Goal: Task Accomplishment & Management: Complete application form

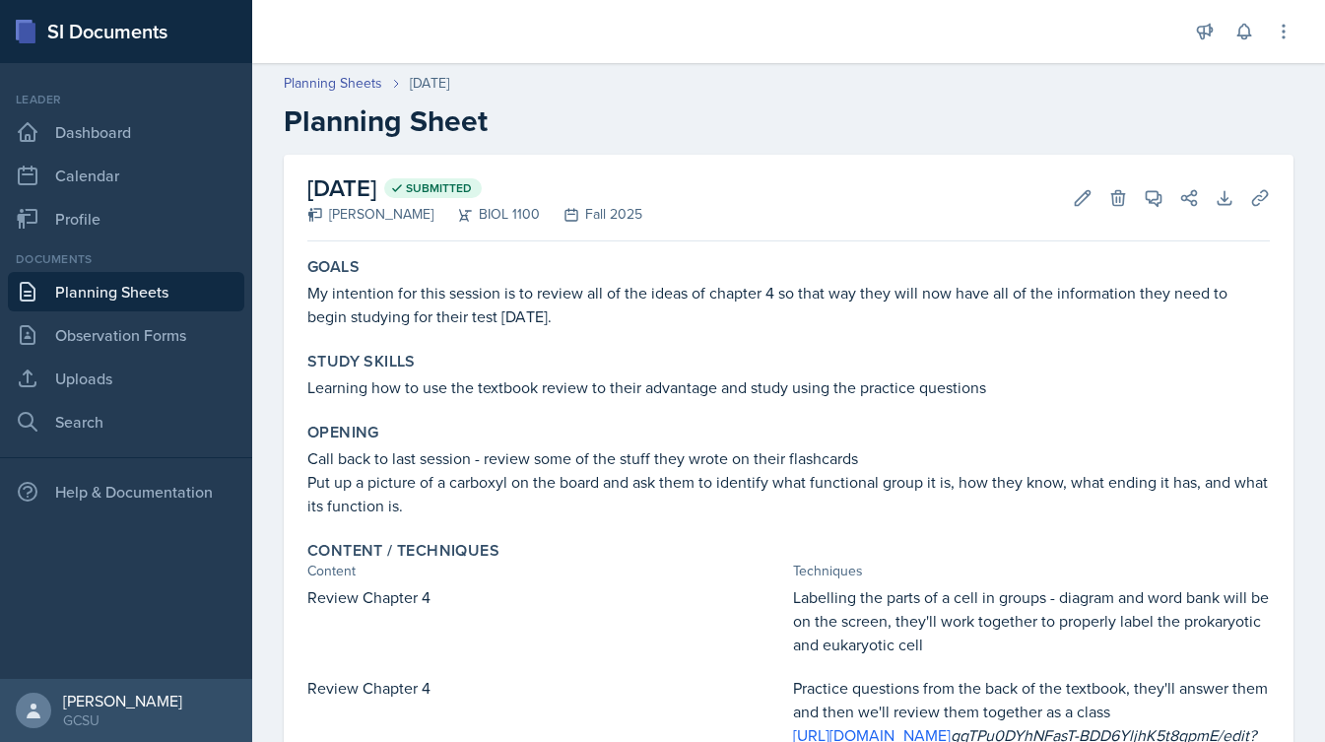
click at [165, 292] on link "Planning Sheets" at bounding box center [126, 291] width 236 height 39
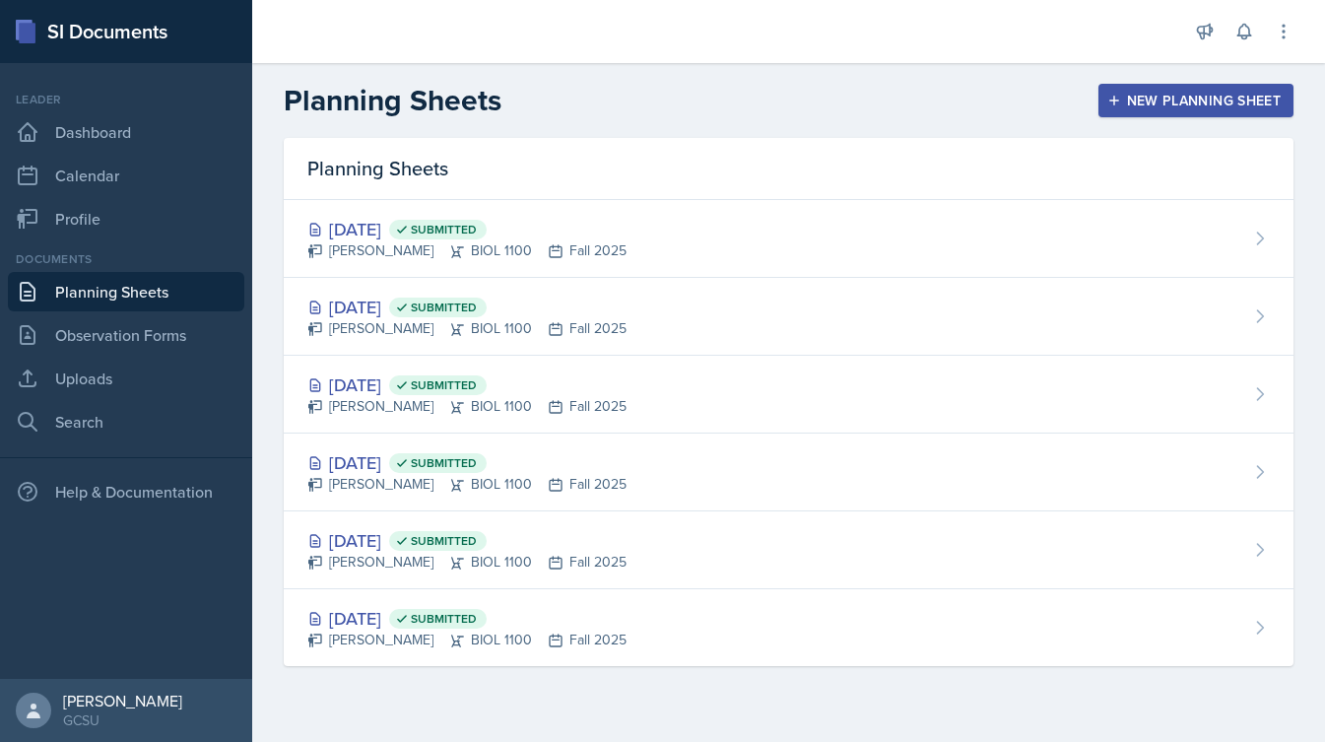
click at [1148, 103] on div "New Planning Sheet" at bounding box center [1195, 101] width 169 height 16
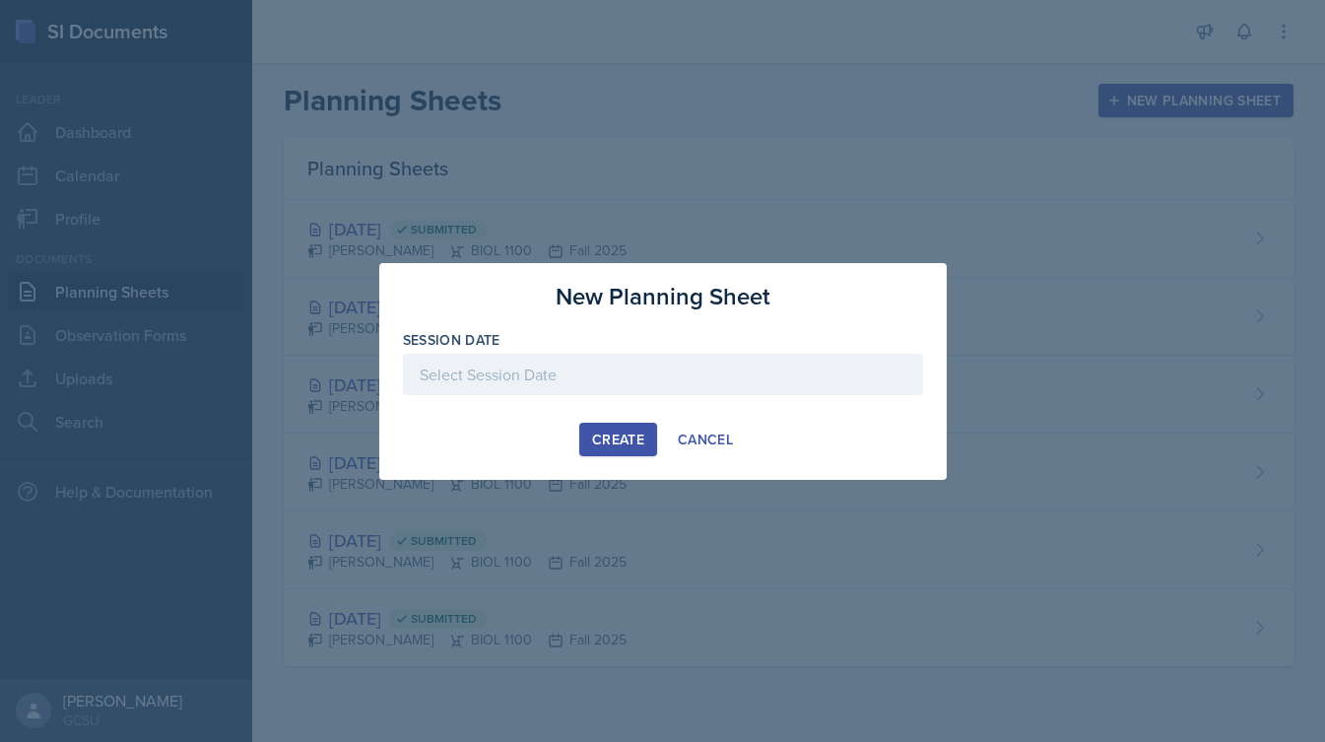
click at [569, 363] on div at bounding box center [663, 374] width 520 height 41
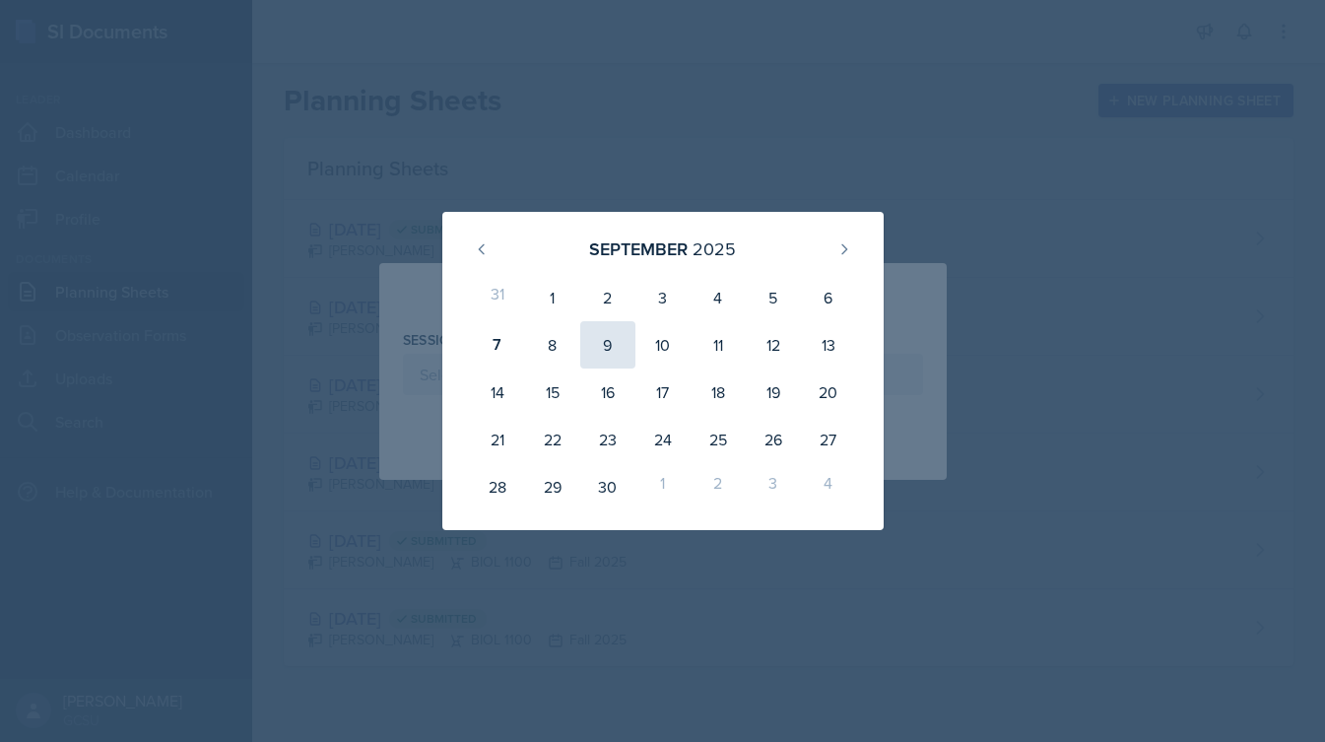
click at [607, 351] on div "9" at bounding box center [607, 344] width 55 height 47
type input "[DATE]"
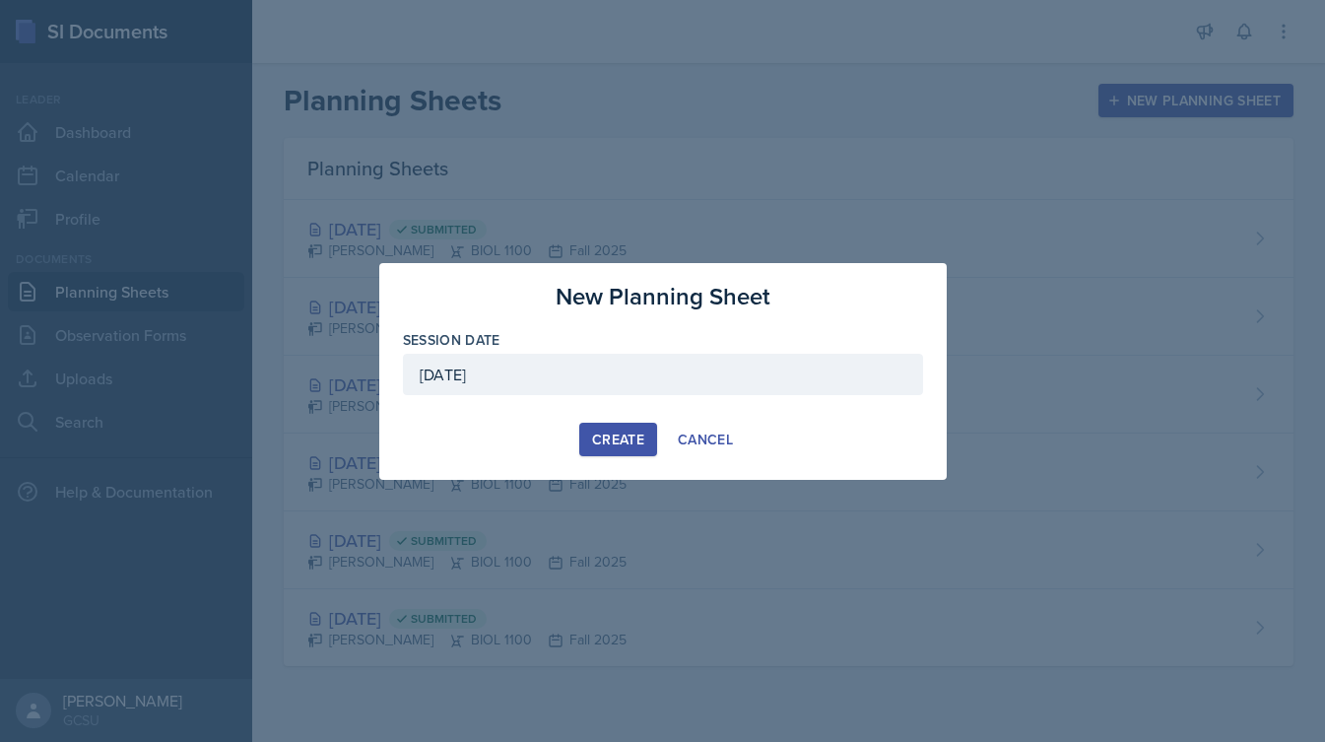
click at [604, 433] on div "Create" at bounding box center [618, 439] width 52 height 16
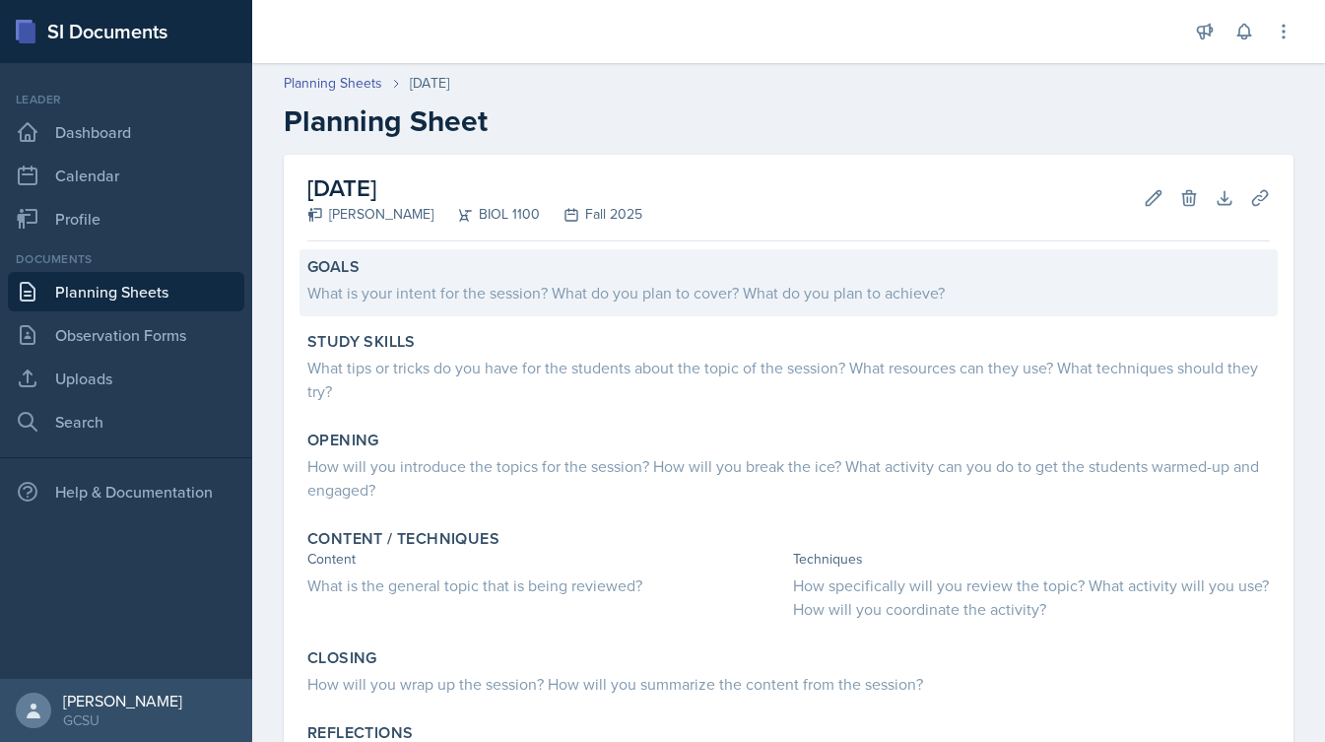
click at [549, 300] on div "What is your intent for the session? What do you plan to cover? What do you pla…" at bounding box center [788, 293] width 962 height 24
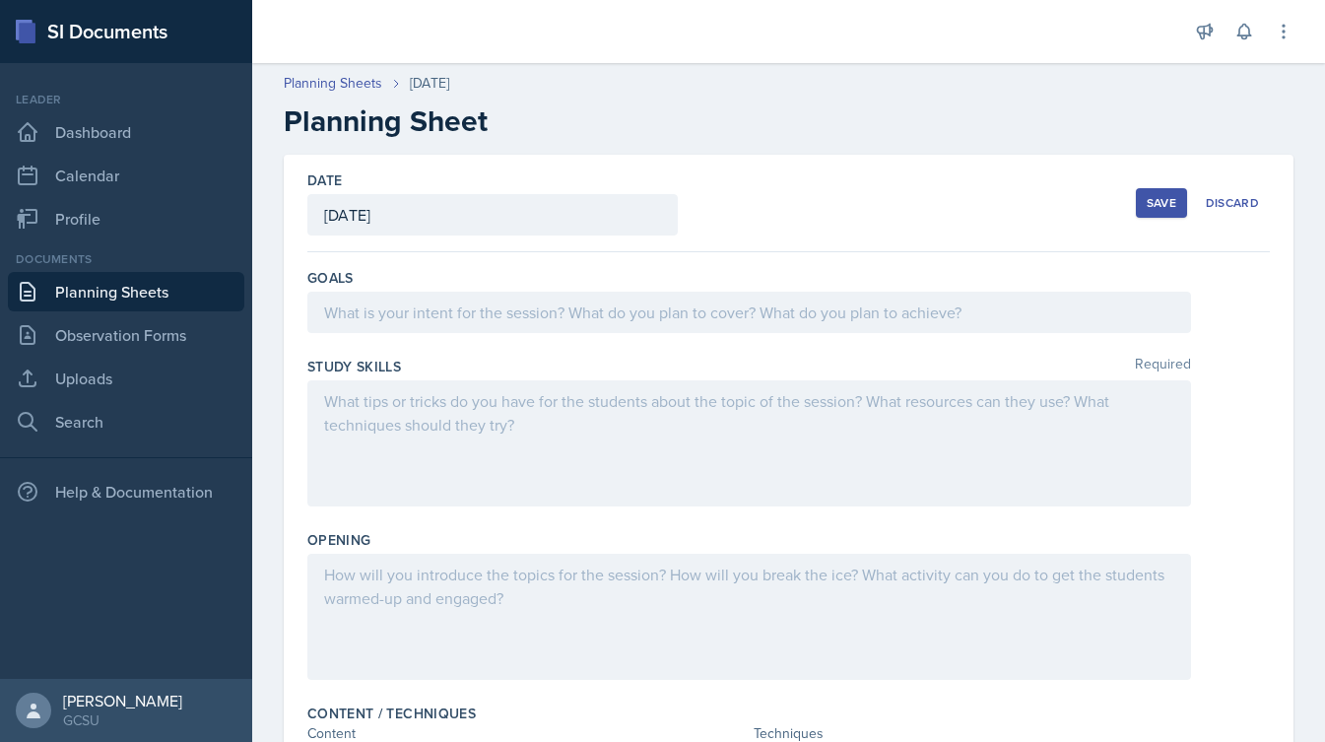
click at [549, 300] on div at bounding box center [749, 312] width 884 height 41
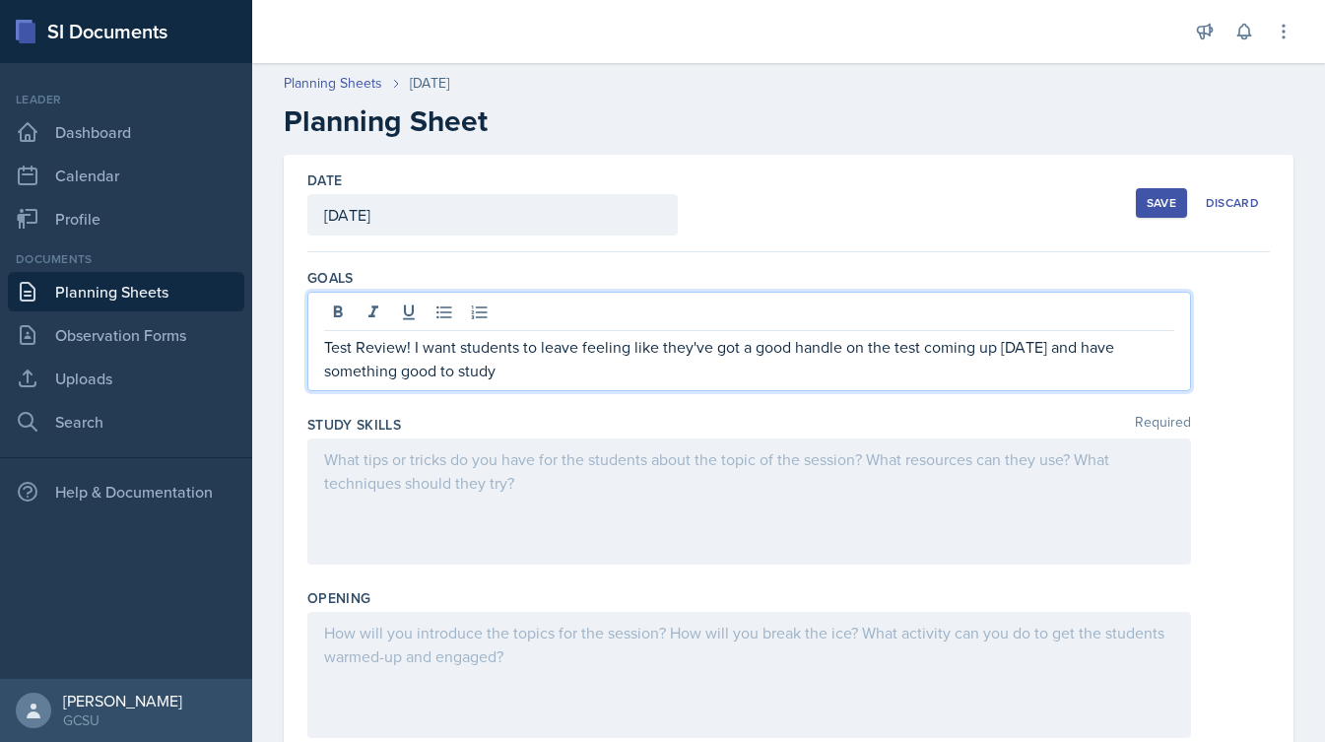
click at [388, 372] on p "Test Review! I want students to leave feeling like they've got a good handle on…" at bounding box center [749, 358] width 850 height 47
click at [342, 373] on p "Test Review! I want students to leave feeling like they've got a good handle on…" at bounding box center [749, 358] width 850 height 47
drag, startPoint x: 342, startPoint y: 373, endPoint x: 496, endPoint y: 383, distance: 155.0
click at [496, 383] on div "Test Review! I want students to leave feeling like they've got a good handle on…" at bounding box center [749, 341] width 884 height 99
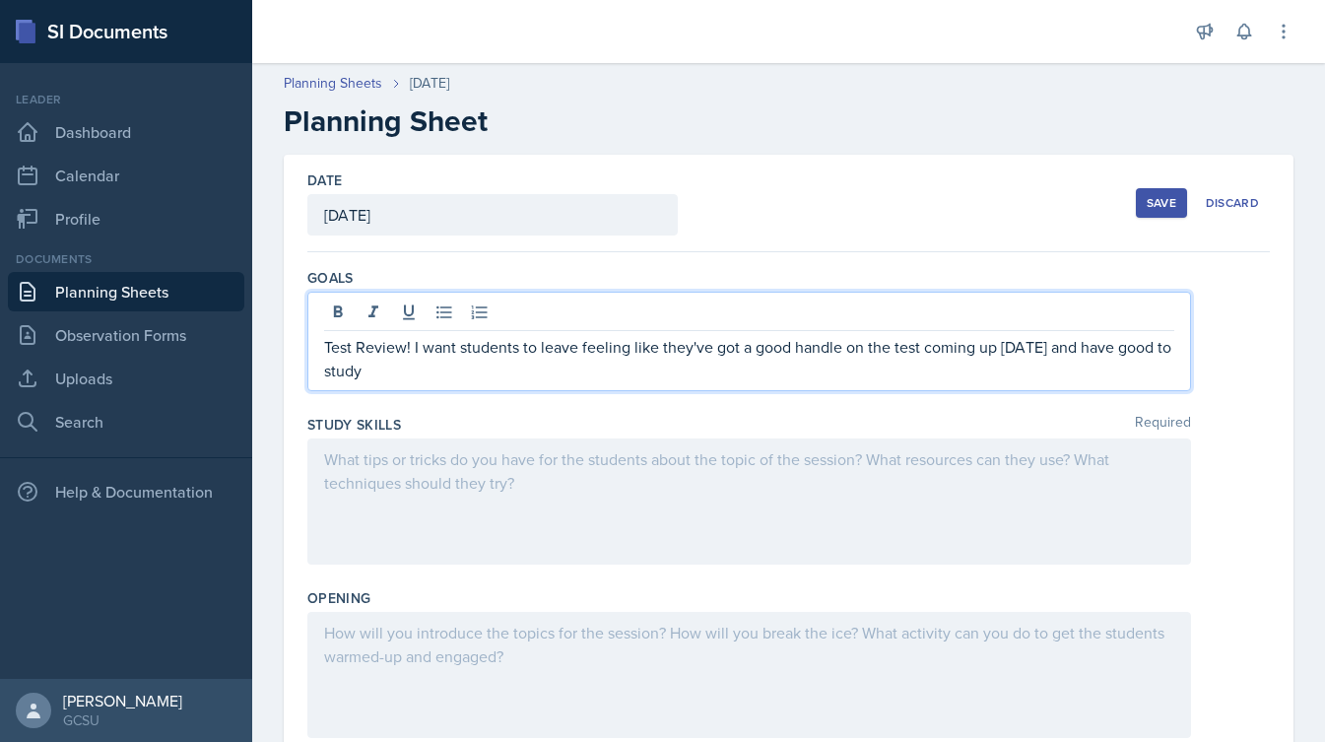
click at [370, 374] on p "Test Review! I want students to leave feeling like they've got a good handle on…" at bounding box center [749, 358] width 850 height 47
click at [453, 370] on p "Test Review! I want students to leave feeling like they've got a good handle on…" at bounding box center [749, 358] width 850 height 47
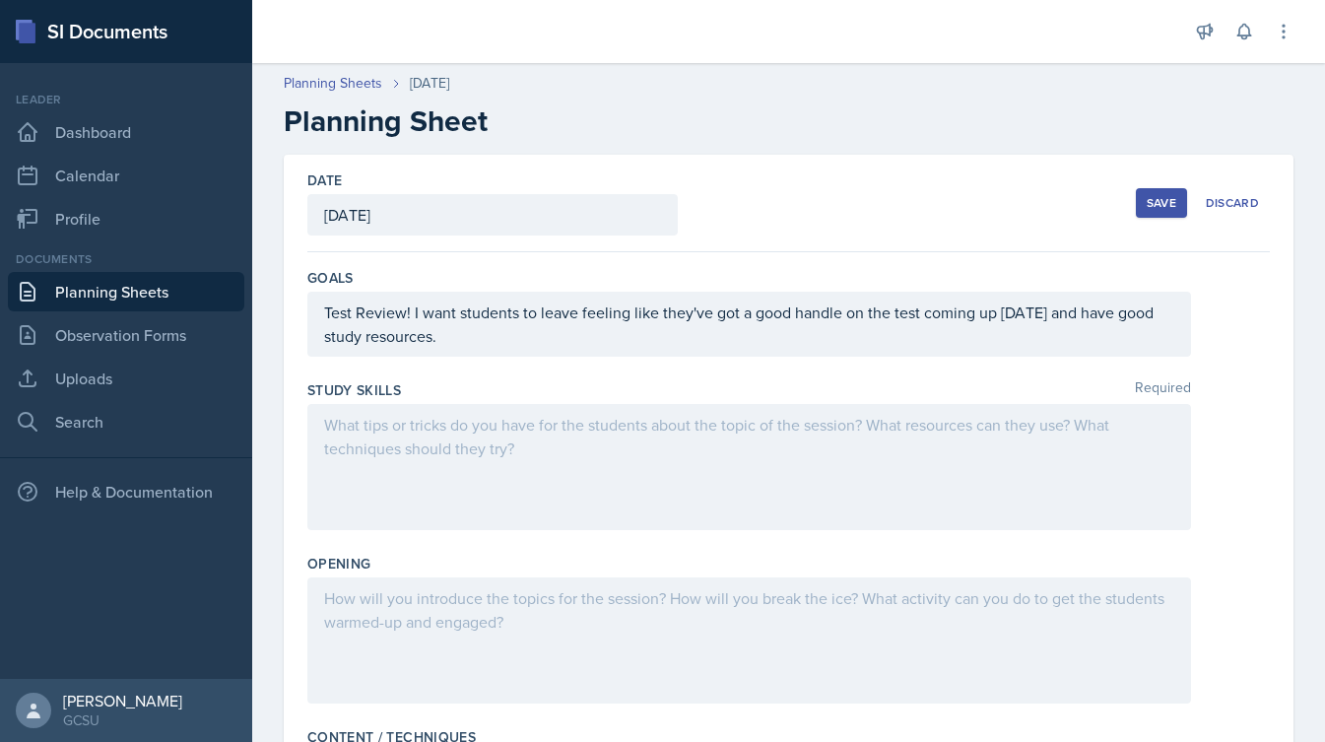
click at [480, 424] on div at bounding box center [749, 467] width 884 height 126
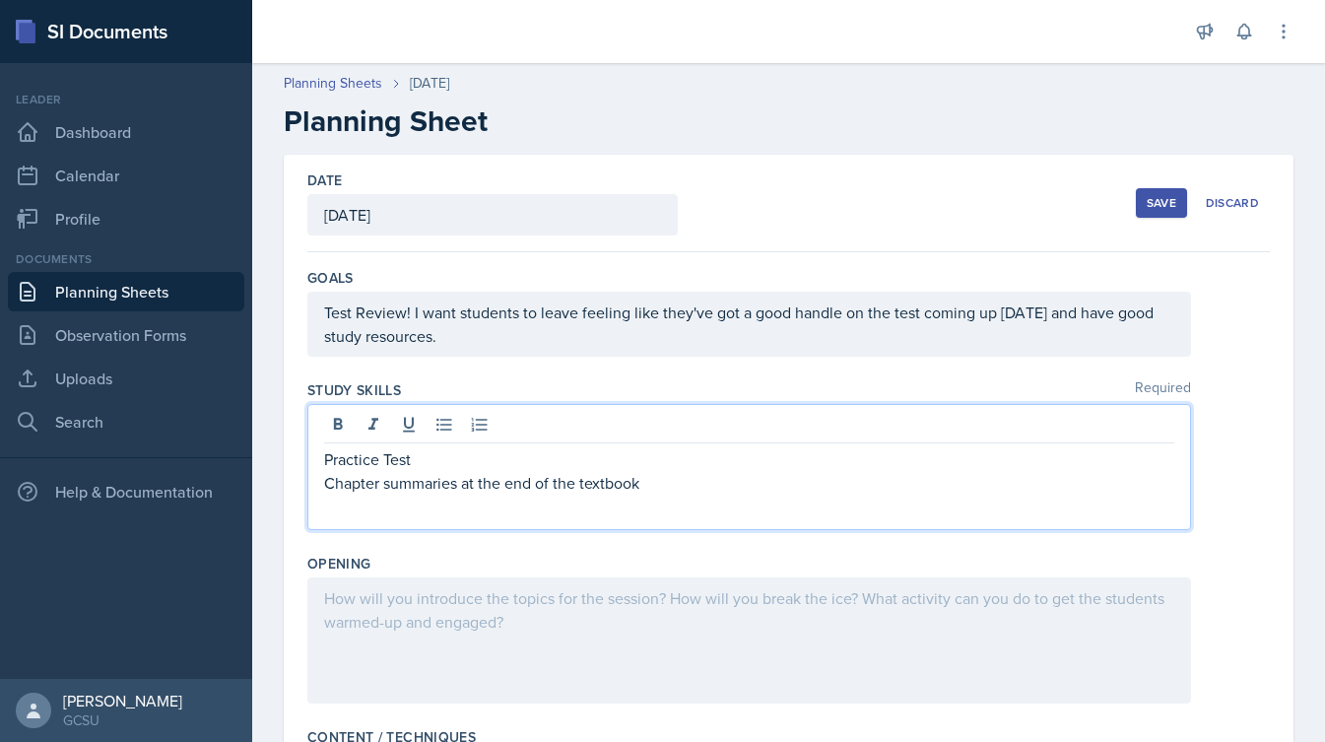
click at [620, 551] on div "Opening" at bounding box center [788, 632] width 962 height 173
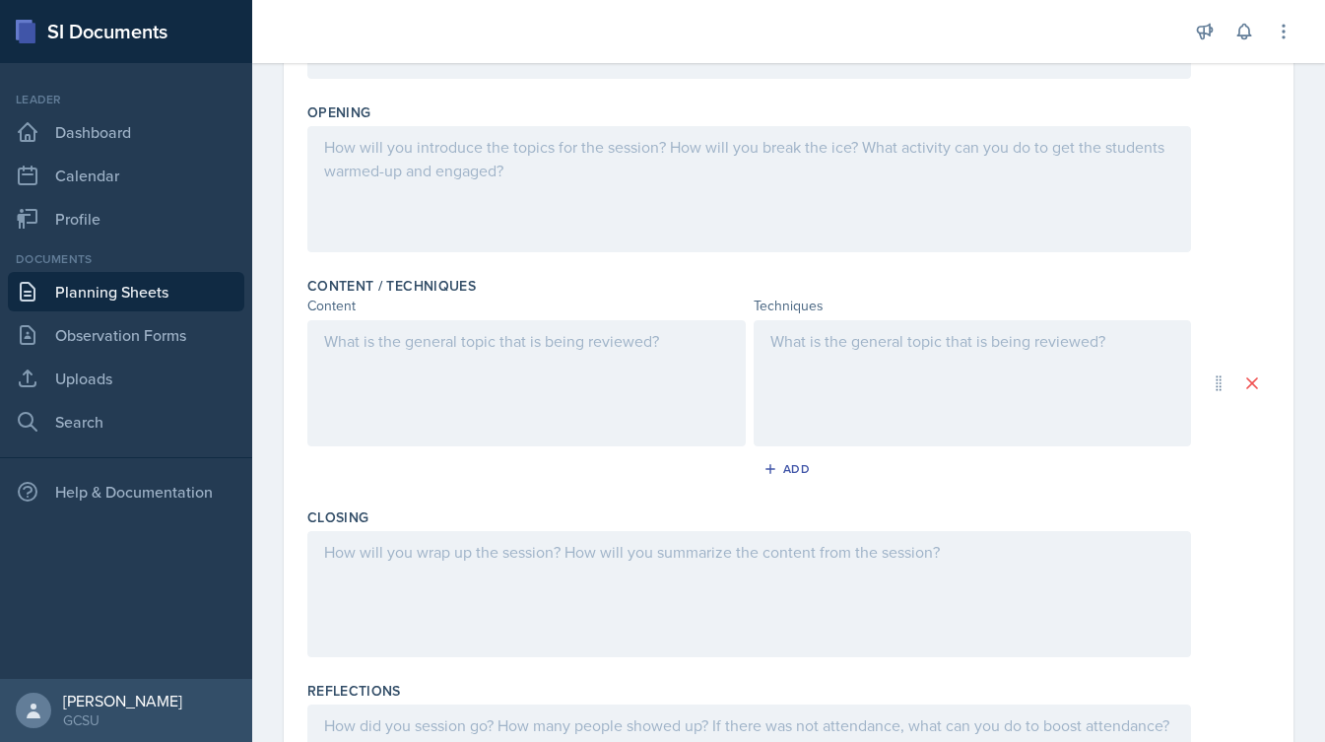
scroll to position [453, 0]
